Goal: Task Accomplishment & Management: Manage account settings

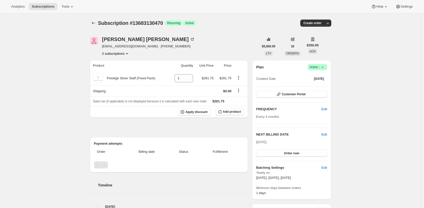
click at [200, 31] on div "Subscription #13683130470. This page is ready Subscription #13683130470 Success…" at bounding box center [210, 22] width 241 height 19
click at [248, 56] on div "Jennifer Knaggs jenroper20@gmail.com · +6421904296 2 subscriptions $5,600.00 LT…" at bounding box center [208, 208] width 245 height 358
click at [41, 33] on div "Subscription #13683130470. This page is ready Subscription #13683130470 Success…" at bounding box center [210, 207] width 421 height 389
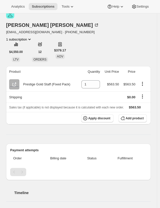
scroll to position [31, 0]
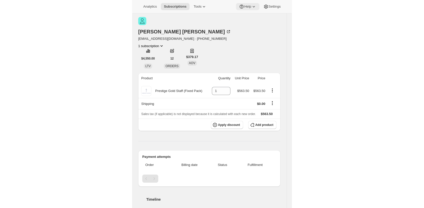
scroll to position [25, 0]
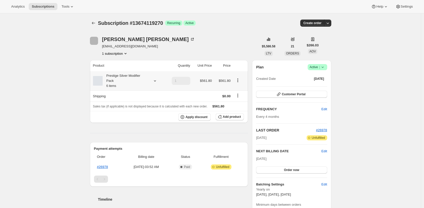
click at [121, 83] on div "Prestige Silver Modifier Pack 6 items" at bounding box center [126, 80] width 46 height 15
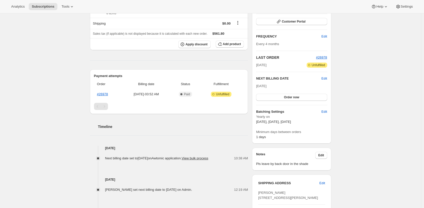
scroll to position [5, 0]
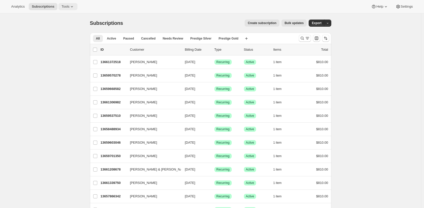
click at [71, 8] on icon at bounding box center [71, 6] width 5 height 5
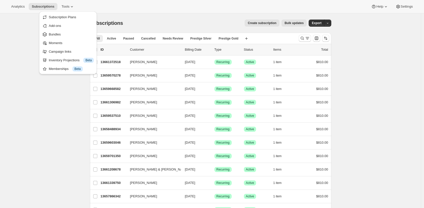
drag, startPoint x: 189, startPoint y: 19, endPoint x: 205, endPoint y: 21, distance: 15.9
click at [191, 19] on div "Subscriptions. This page is ready Subscriptions Create subscription Bulk update…" at bounding box center [210, 22] width 241 height 19
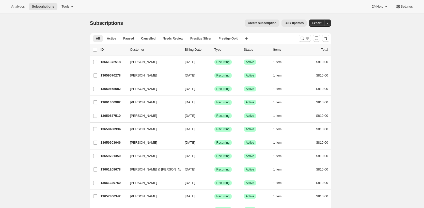
click at [292, 23] on span "Bulk updates" at bounding box center [293, 23] width 19 height 4
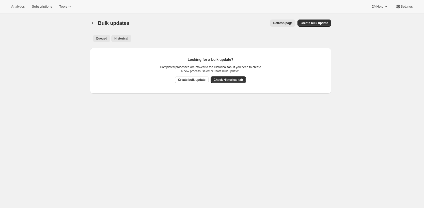
click at [125, 38] on span "Historical" at bounding box center [121, 39] width 14 height 4
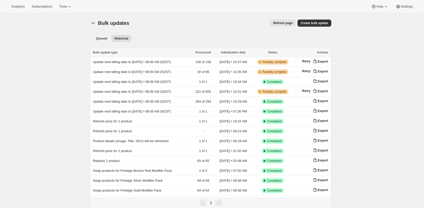
click at [15, 33] on div "Bulk updates. This page is ready Bulk updates Refresh page More actions Refresh…" at bounding box center [210, 186] width 421 height 347
